Goal: Task Accomplishment & Management: Use online tool/utility

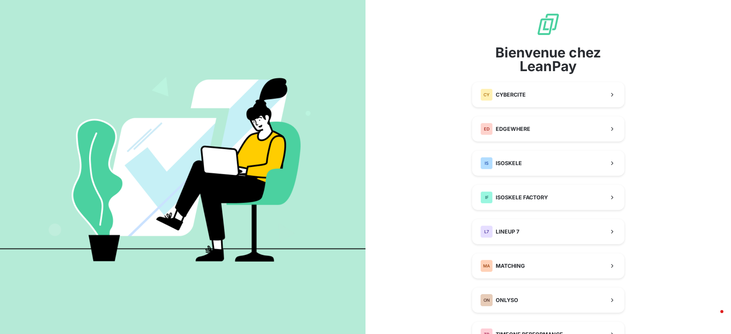
scroll to position [73, 0]
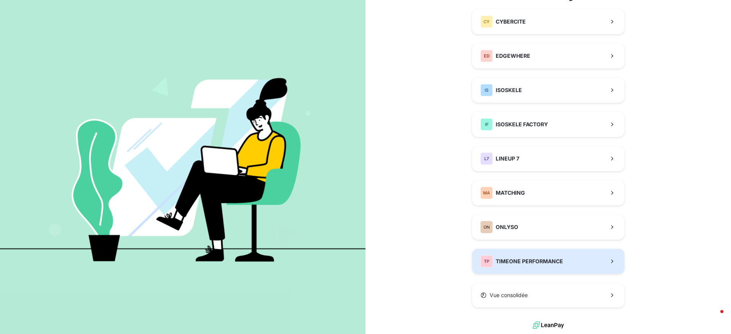
click at [503, 263] on span "TIMEONE PERFORMANCE" at bounding box center [529, 262] width 67 height 8
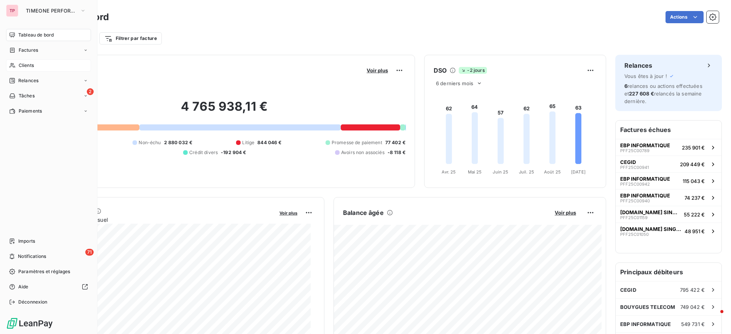
click at [33, 71] on div "Clients" at bounding box center [48, 65] width 85 height 12
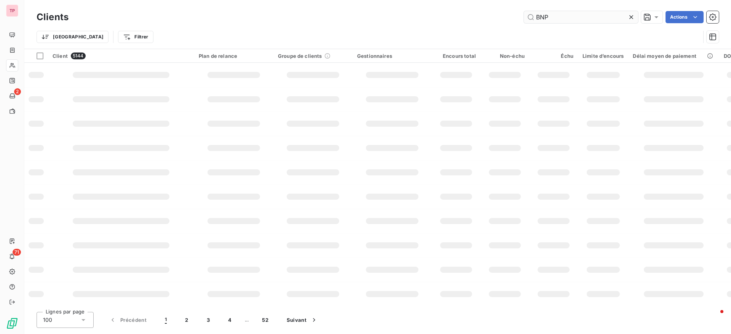
type input "BNP"
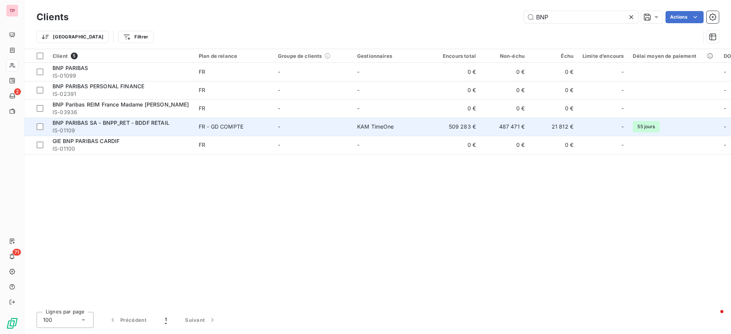
click at [75, 122] on span "BNP PARIBAS SA - BNPP_RET - BDDF RETAIL" at bounding box center [111, 122] width 117 height 6
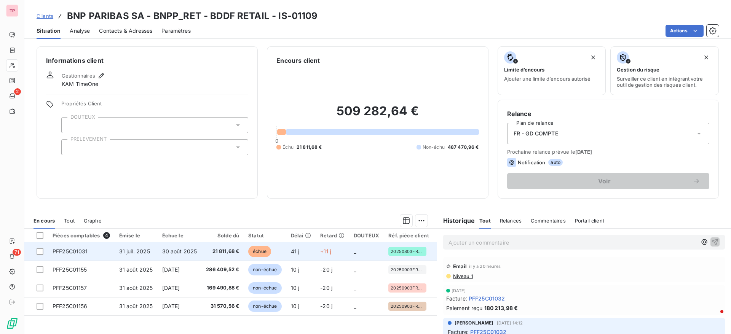
click at [34, 253] on td at bounding box center [36, 251] width 24 height 18
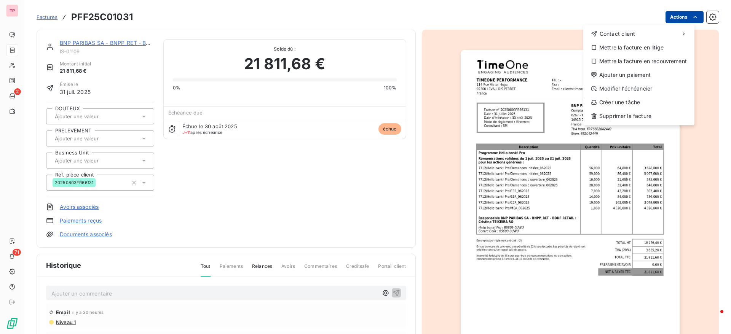
click at [687, 22] on html "TP 2 71 Factures PFF25C01031 Actions Contact client Mettre la facture en litige…" at bounding box center [365, 167] width 731 height 334
click at [632, 73] on div "Ajouter un paiement" at bounding box center [638, 75] width 105 height 12
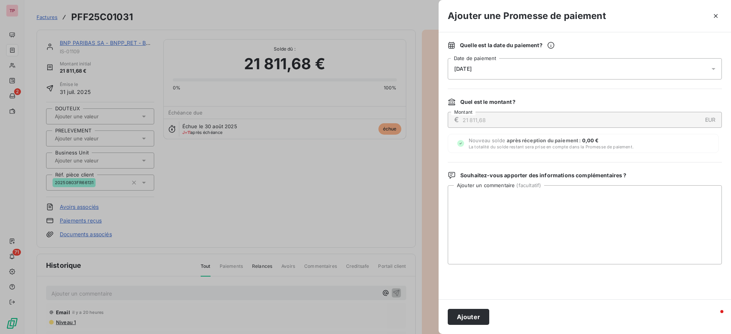
click at [498, 68] on div "[DATE]" at bounding box center [585, 68] width 274 height 21
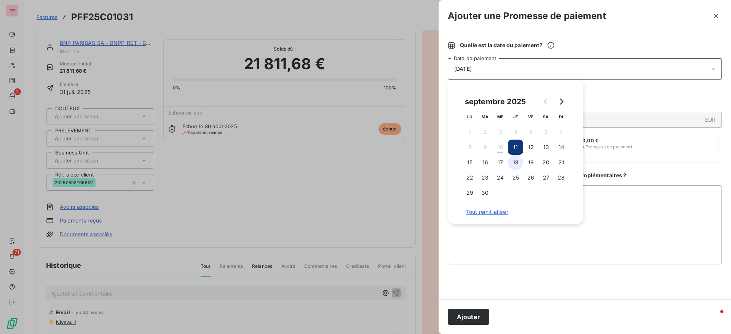
click at [513, 160] on button "18" at bounding box center [515, 162] width 15 height 15
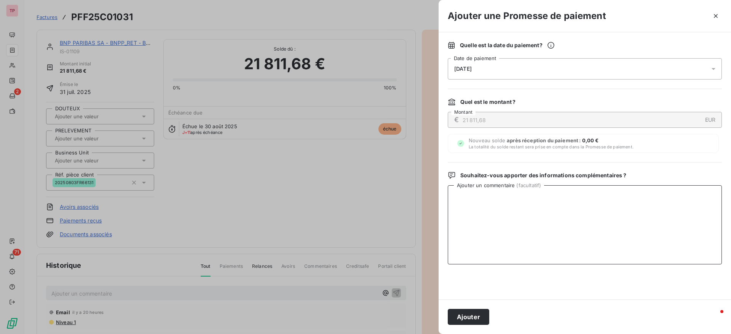
click at [496, 245] on textarea "Ajouter un commentaire ( facultatif )" at bounding box center [585, 224] width 274 height 79
type textarea "AVIS DE PAIEMENT RECU"
click at [470, 318] on button "Ajouter" at bounding box center [468, 317] width 41 height 16
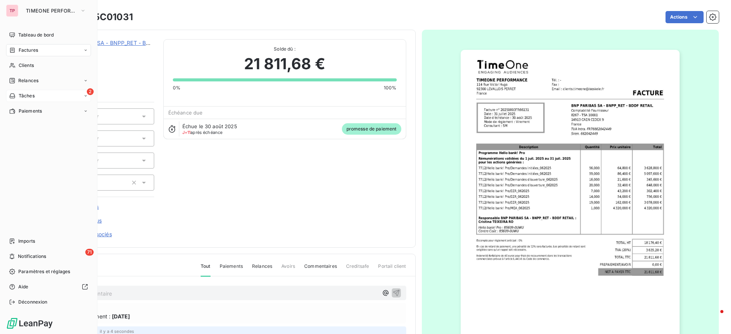
click at [51, 95] on div "2 Tâches" at bounding box center [48, 96] width 85 height 12
